Goal: Information Seeking & Learning: Learn about a topic

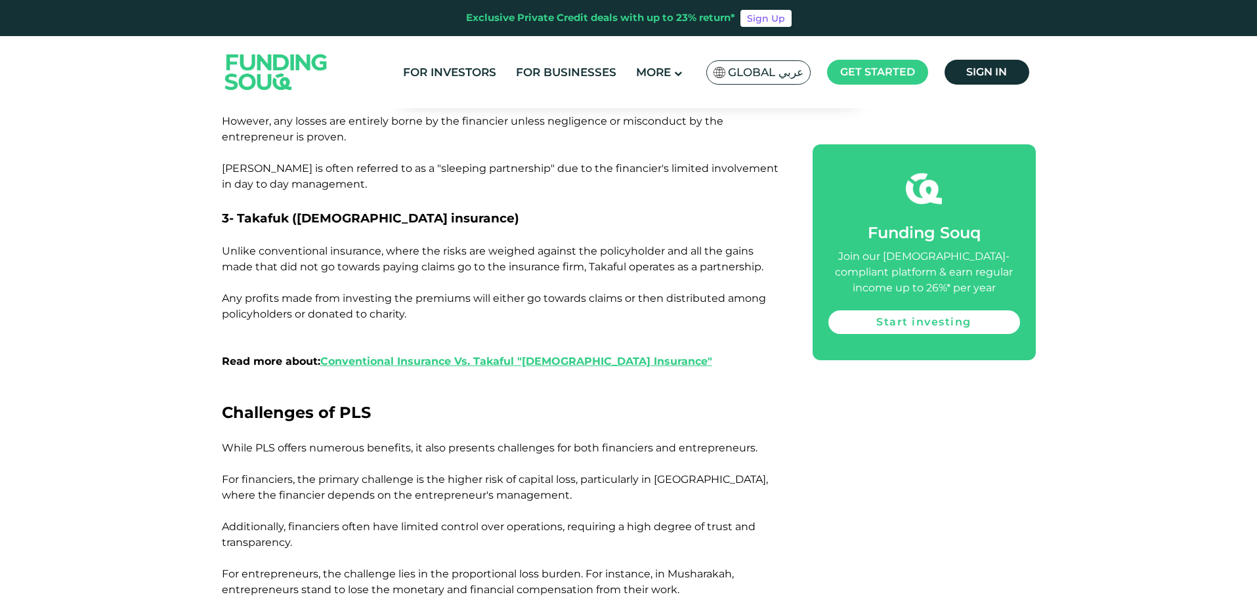
scroll to position [1576, 0]
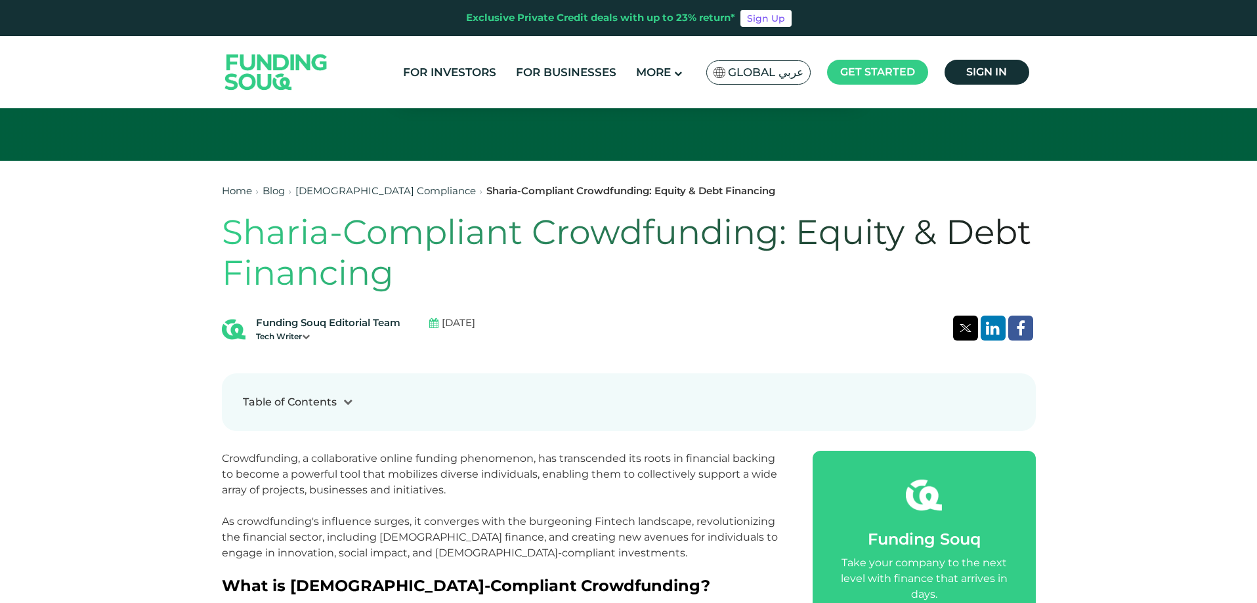
scroll to position [390, 0]
